Goal: Find contact information: Find contact information

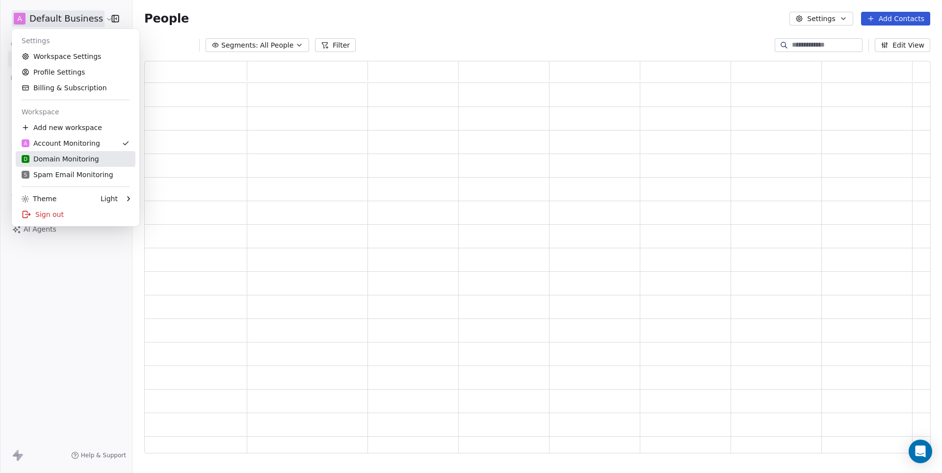
scroll to position [393, 786]
click at [57, 156] on div "D Domain Monitoring" at bounding box center [61, 159] width 78 height 10
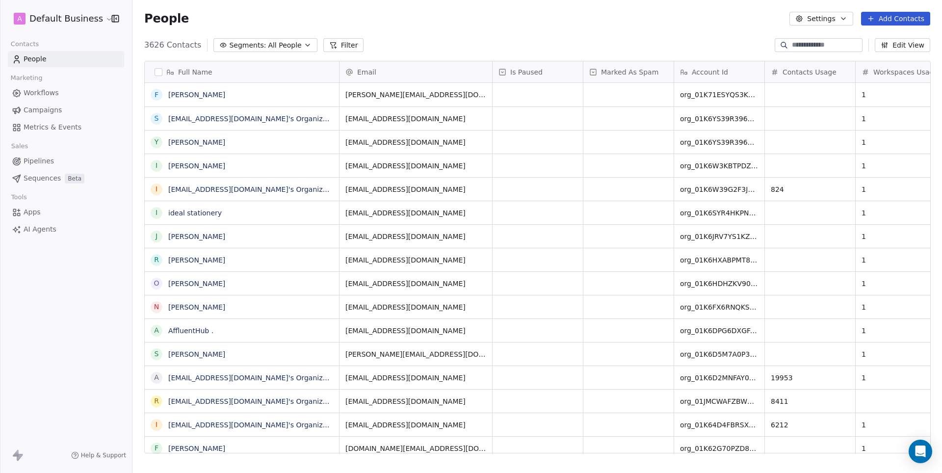
click at [839, 46] on input at bounding box center [826, 45] width 69 height 10
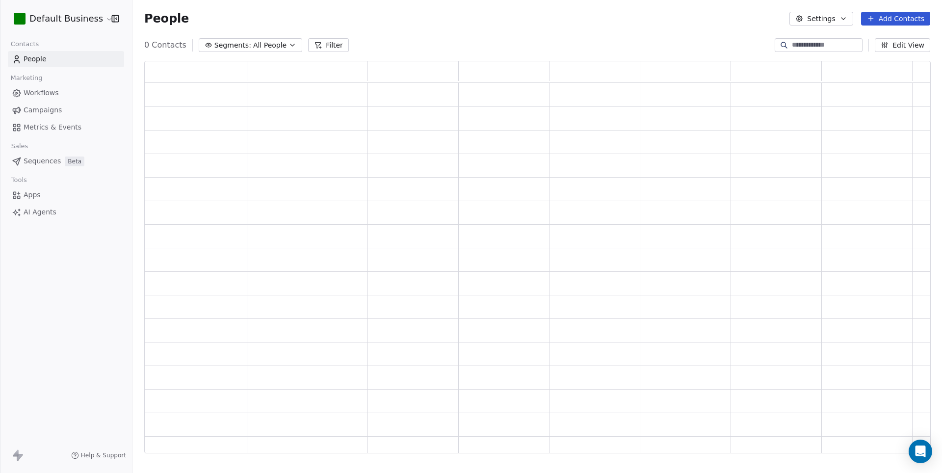
scroll to position [393, 786]
click at [815, 43] on input at bounding box center [826, 45] width 69 height 10
paste input "**********"
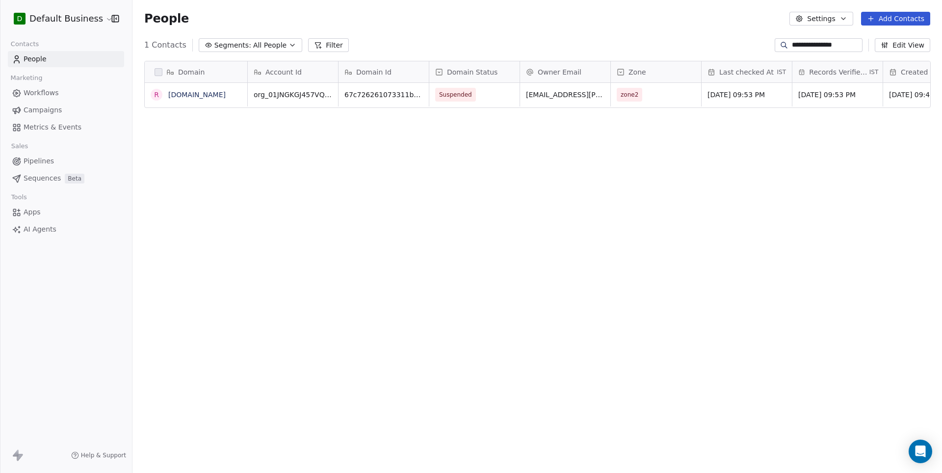
scroll to position [416, 809]
type input "**********"
click at [188, 93] on link "[DOMAIN_NAME]" at bounding box center [196, 95] width 57 height 8
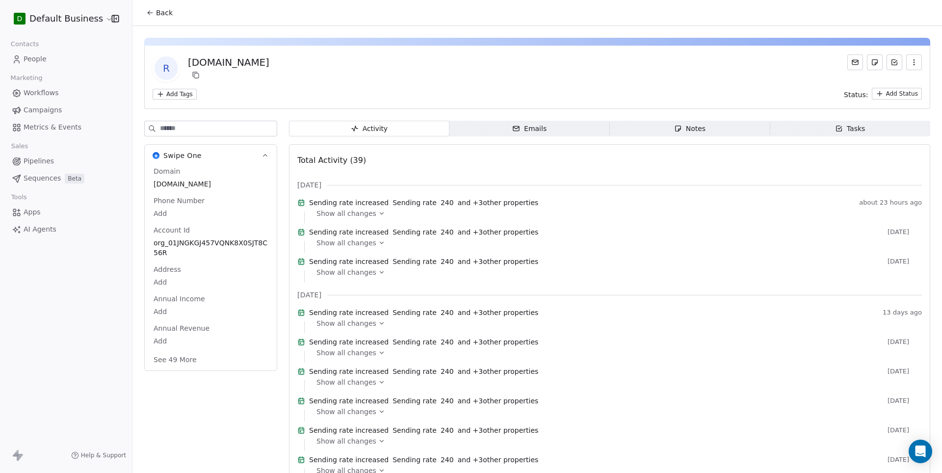
click at [58, 61] on link "People" at bounding box center [66, 59] width 116 height 16
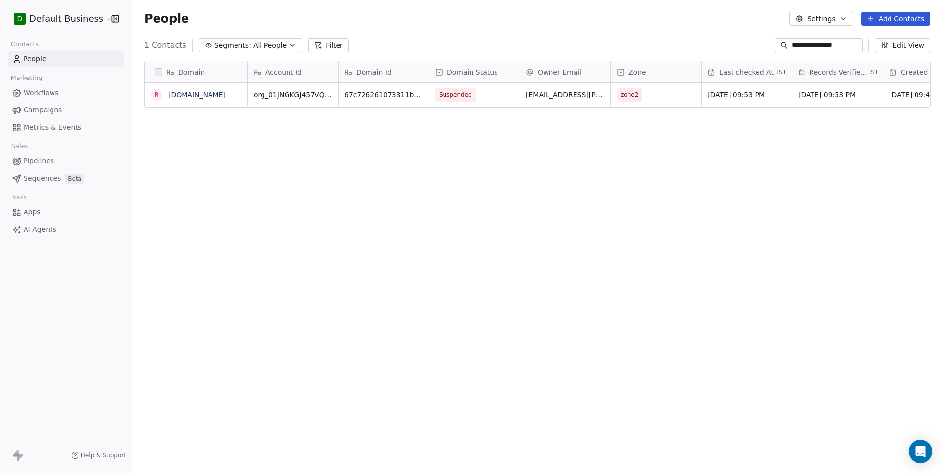
scroll to position [416, 809]
click at [202, 97] on link "[DOMAIN_NAME]" at bounding box center [196, 95] width 57 height 8
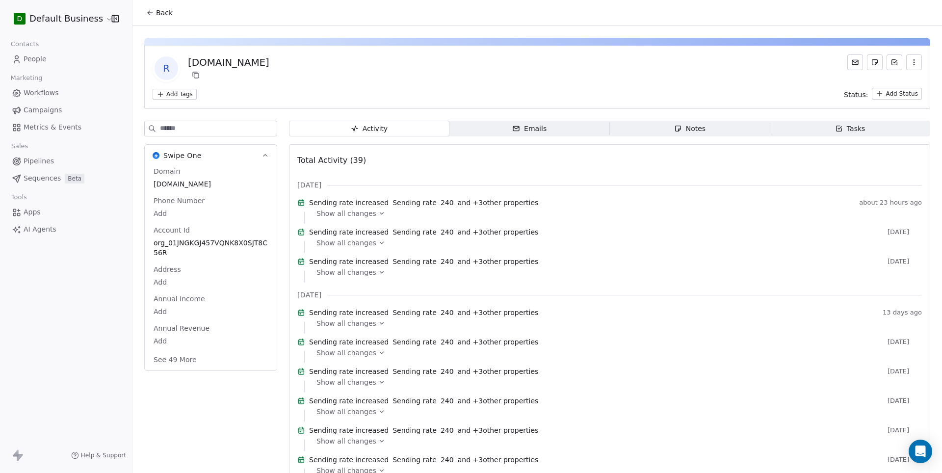
click at [173, 356] on button "See 49 More" at bounding box center [175, 360] width 55 height 18
click at [222, 60] on div "[DOMAIN_NAME]" at bounding box center [228, 62] width 81 height 14
copy div "[DOMAIN_NAME] Add Tags"
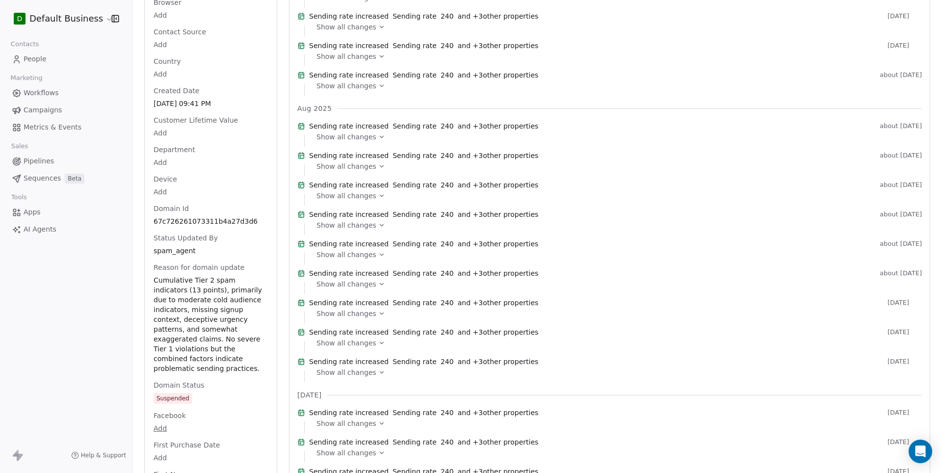
scroll to position [472, 0]
